Goal: Transaction & Acquisition: Purchase product/service

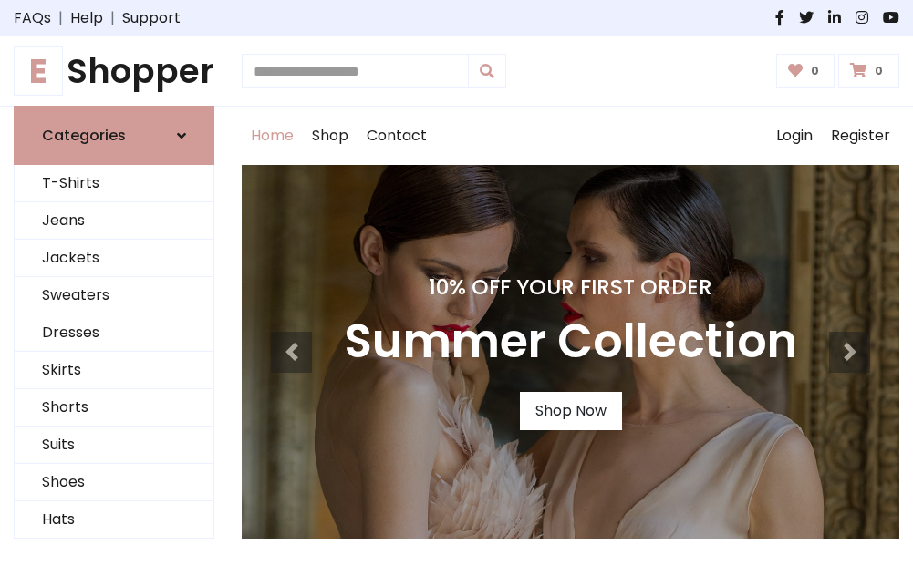
click at [456, 293] on h4 "10% Off Your First Order" at bounding box center [570, 287] width 453 height 26
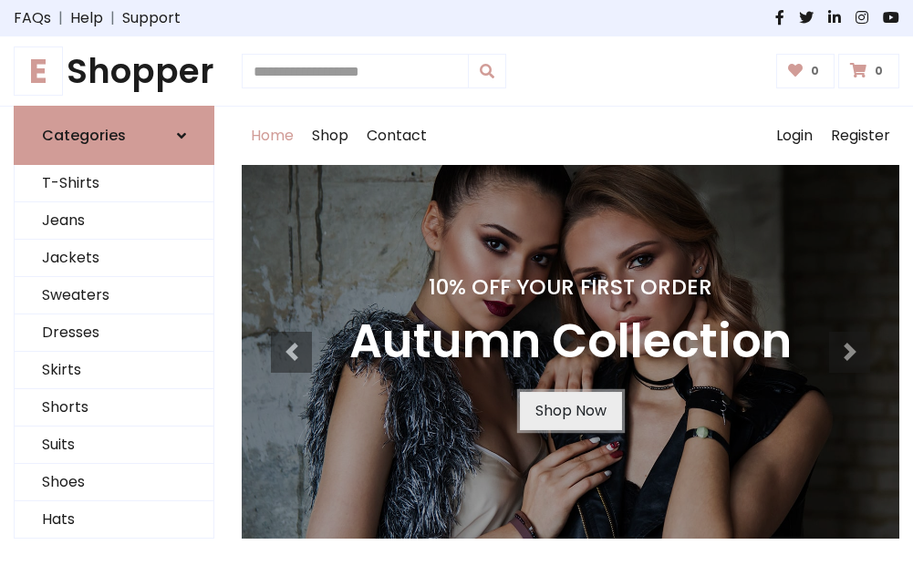
click at [570, 411] on link "Shop Now" at bounding box center [571, 411] width 102 height 38
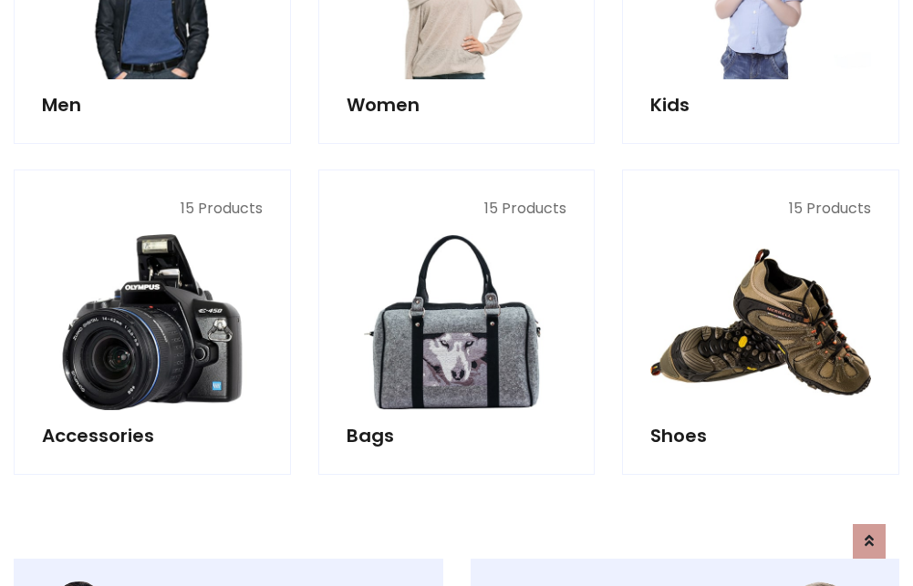
scroll to position [1818, 0]
